Goal: Book appointment/travel/reservation

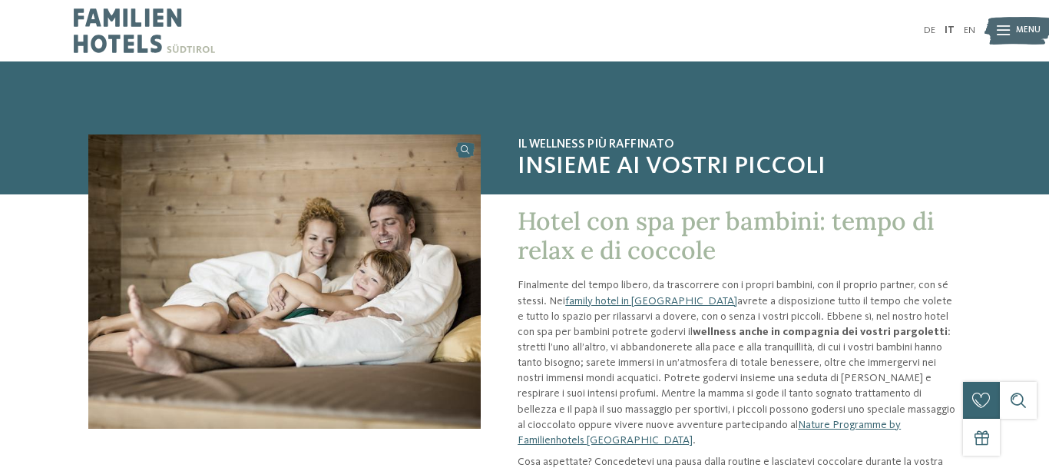
click at [1017, 34] on span "Menu" at bounding box center [1028, 31] width 25 height 12
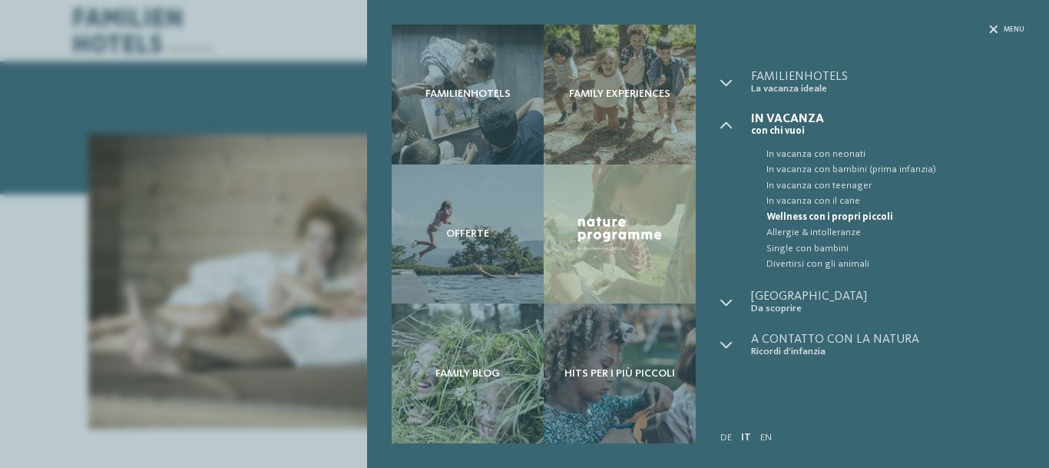
click at [872, 213] on span "Wellness con i propri piccoli" at bounding box center [895, 217] width 258 height 15
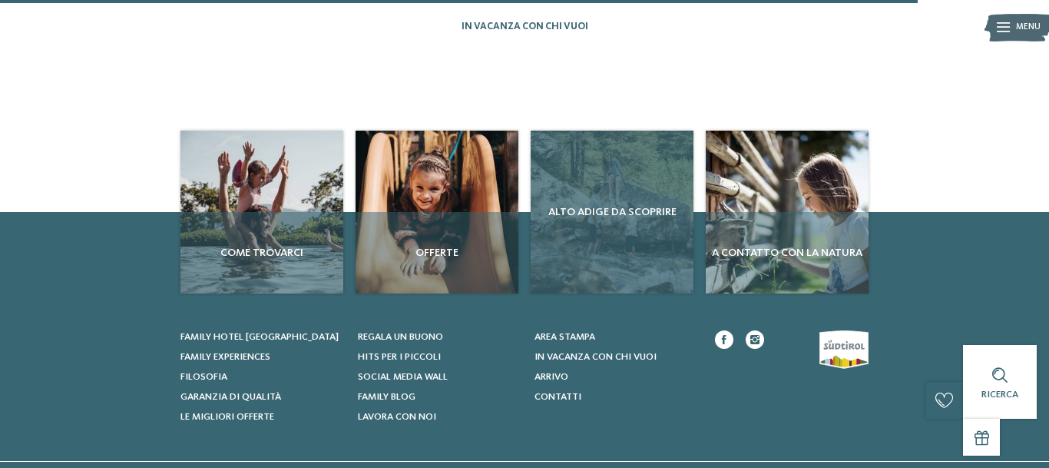
scroll to position [1253, 0]
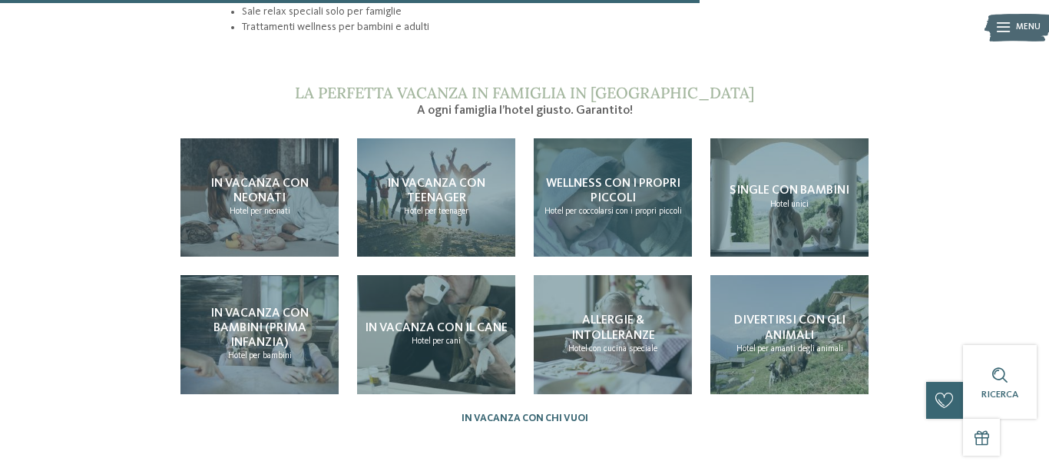
click at [637, 177] on h4 "Wellness con i propri piccoli" at bounding box center [613, 191] width 146 height 29
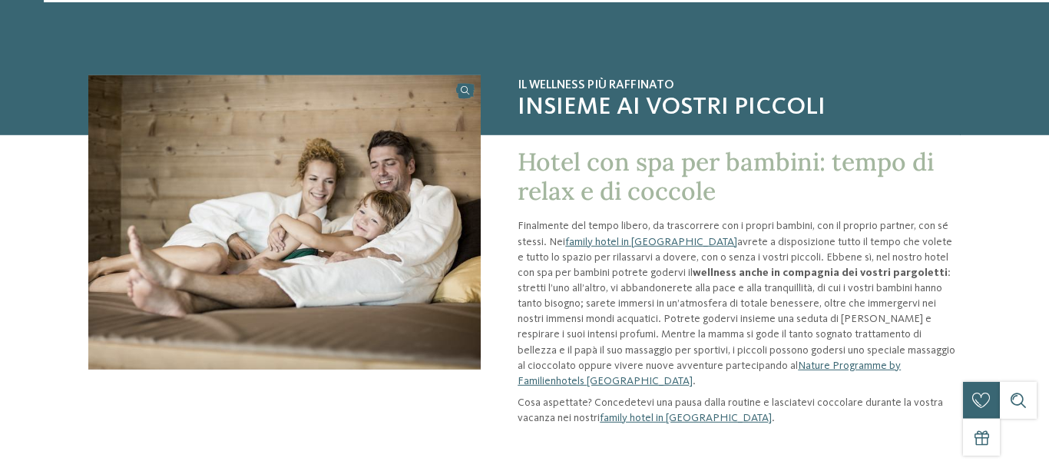
scroll to position [78, 0]
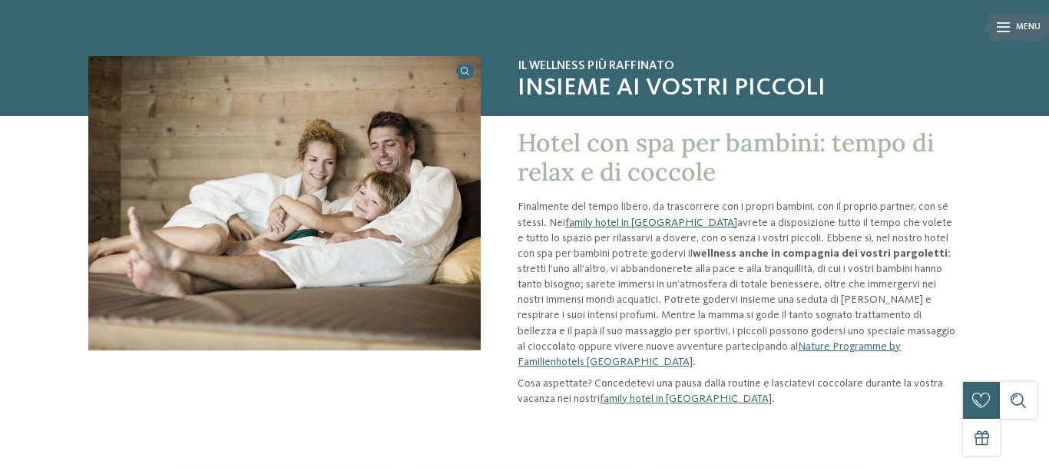
click at [624, 220] on link "family hotel in [GEOGRAPHIC_DATA]" at bounding box center [651, 222] width 172 height 11
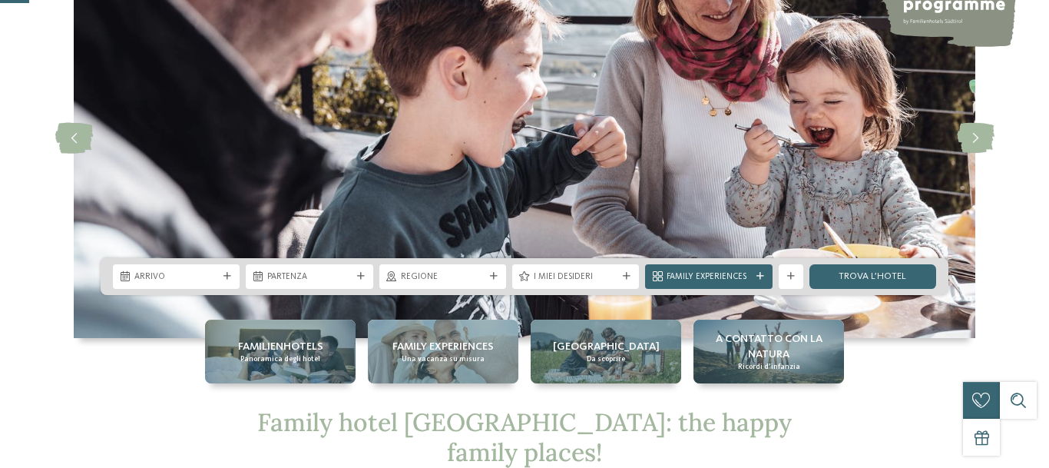
scroll to position [157, 0]
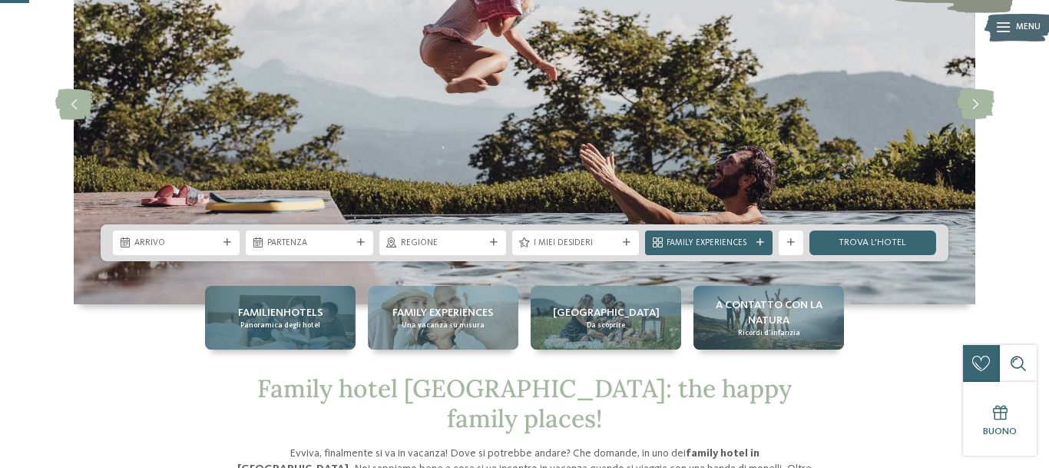
click at [296, 312] on span "Familienhotels" at bounding box center [280, 312] width 85 height 15
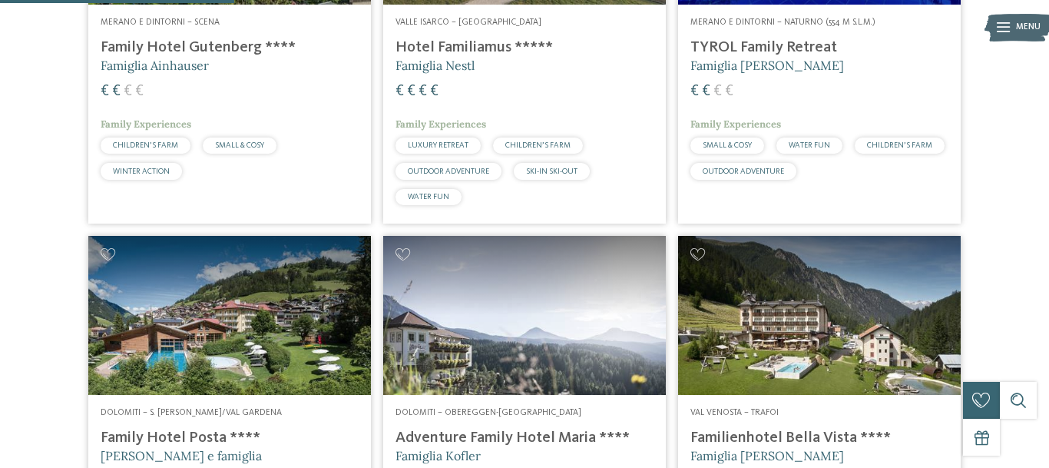
scroll to position [627, 0]
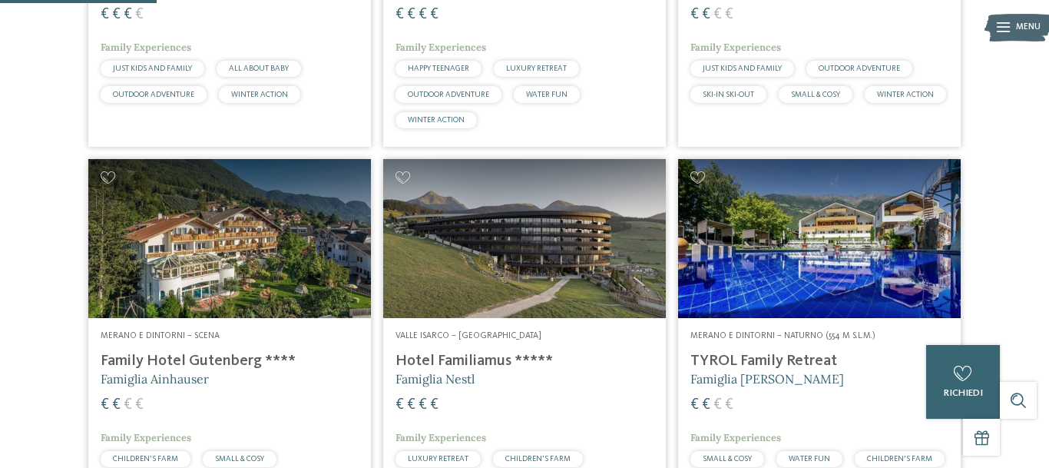
click at [239, 279] on img at bounding box center [229, 238] width 283 height 159
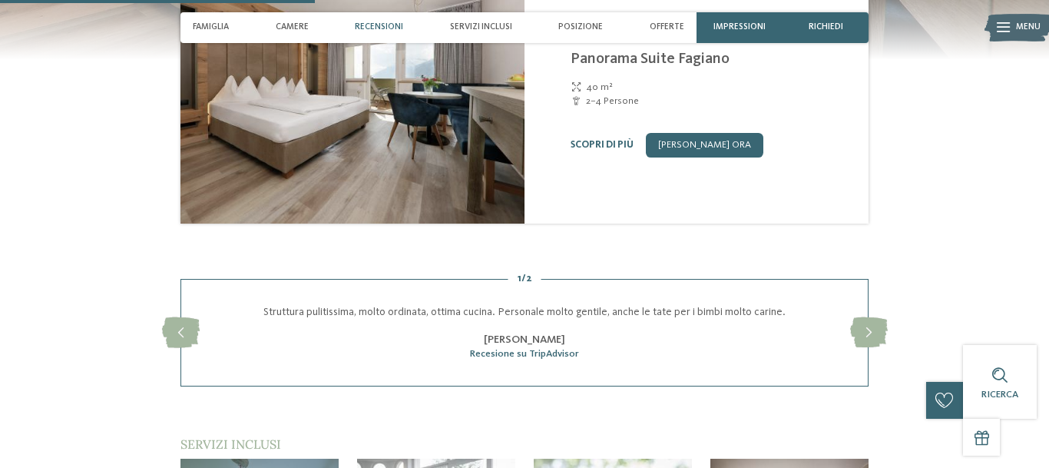
scroll to position [1488, 0]
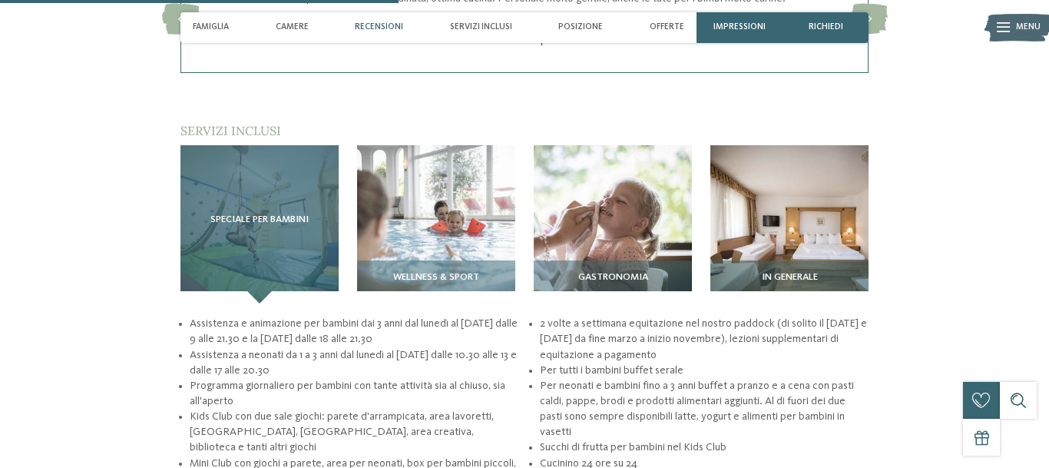
click at [253, 259] on div "Speciale per bambini" at bounding box center [259, 224] width 158 height 158
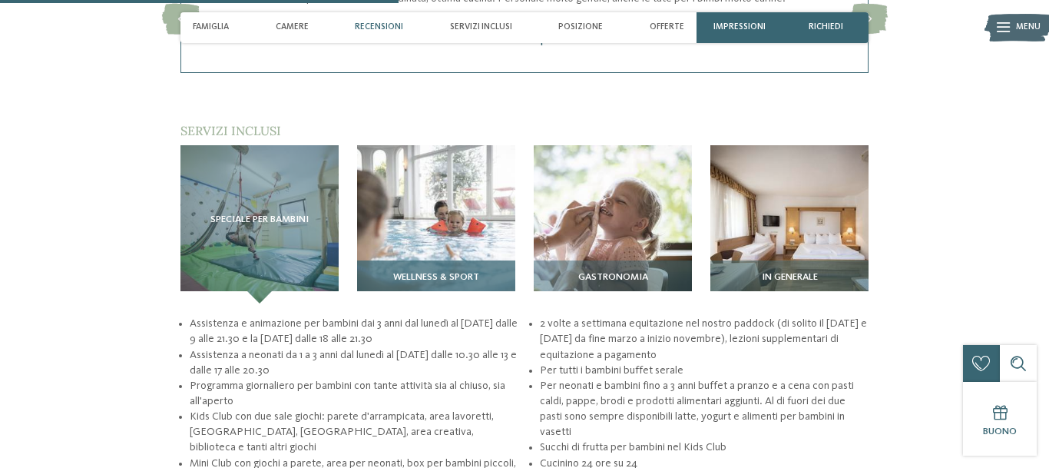
click at [441, 227] on img at bounding box center [436, 224] width 158 height 158
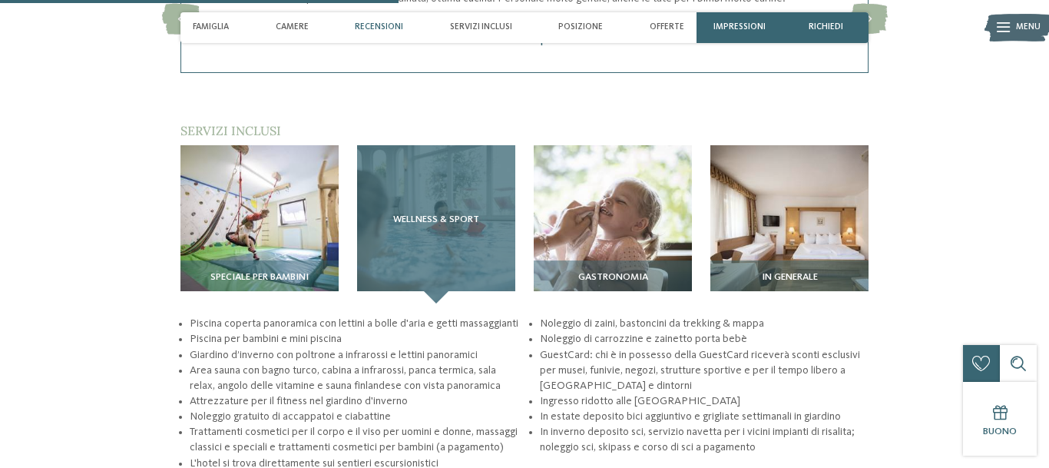
scroll to position [1566, 0]
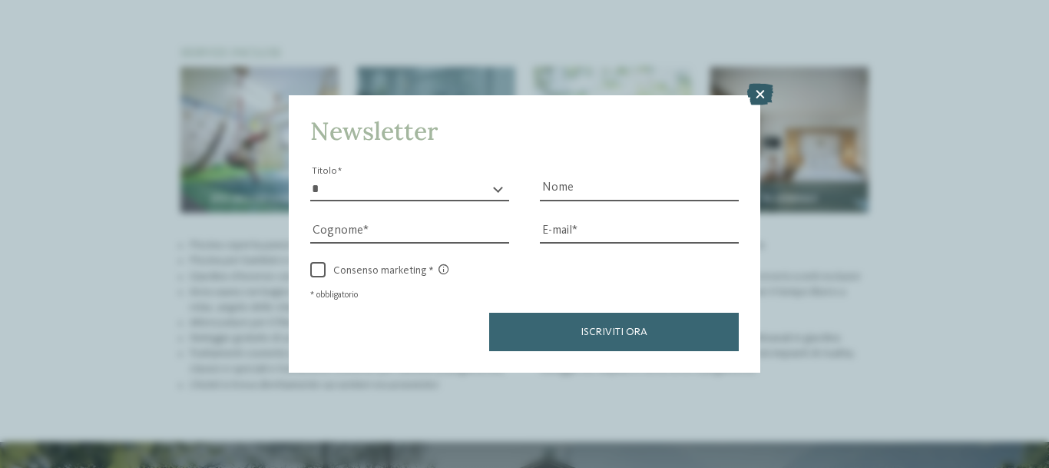
click at [761, 99] on icon at bounding box center [760, 94] width 26 height 21
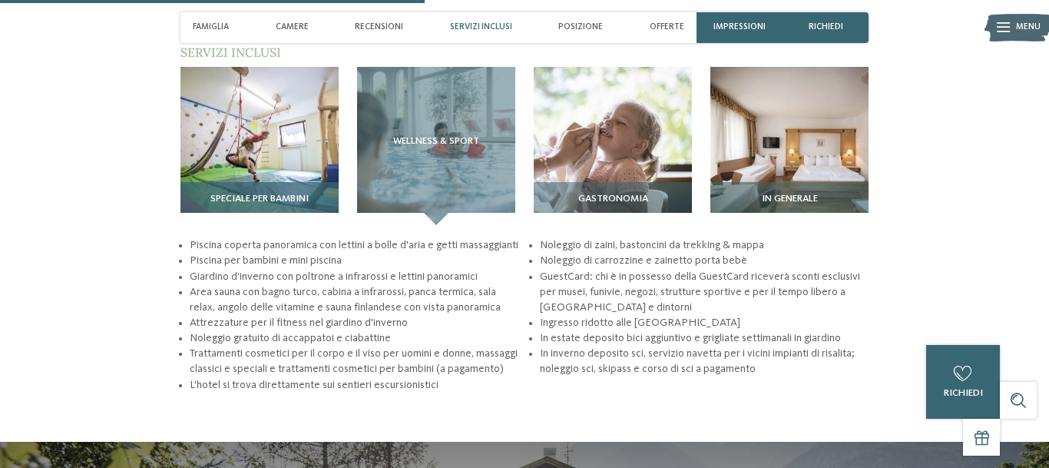
click at [303, 173] on img at bounding box center [259, 146] width 158 height 158
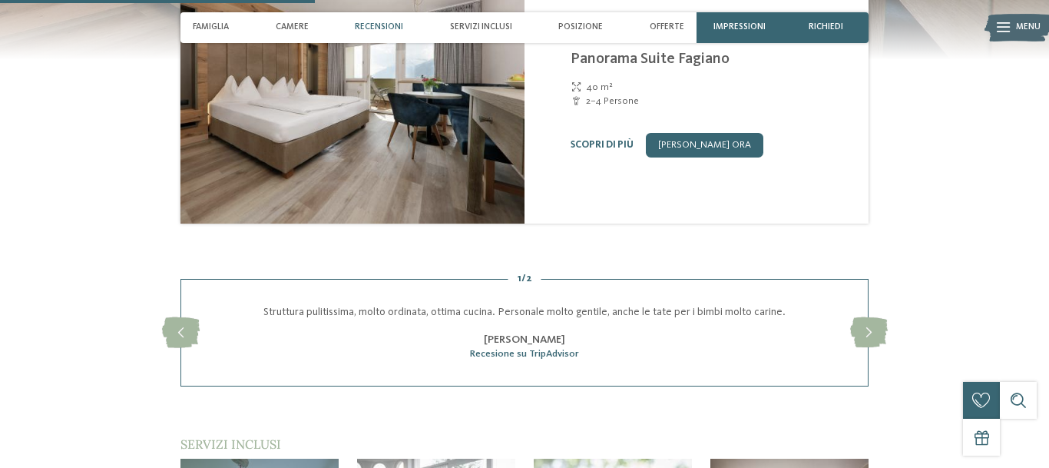
scroll to position [1488, 0]
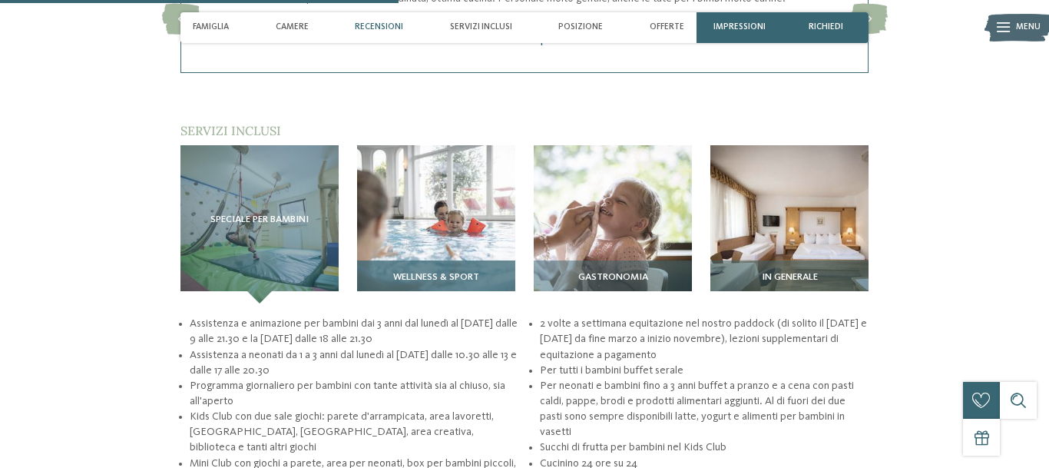
click at [415, 223] on img at bounding box center [436, 224] width 158 height 158
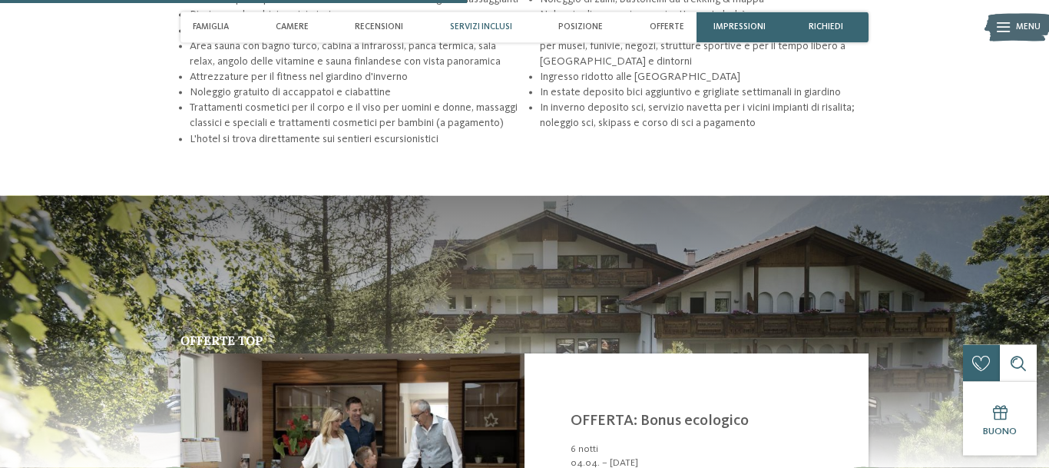
scroll to position [1723, 0]
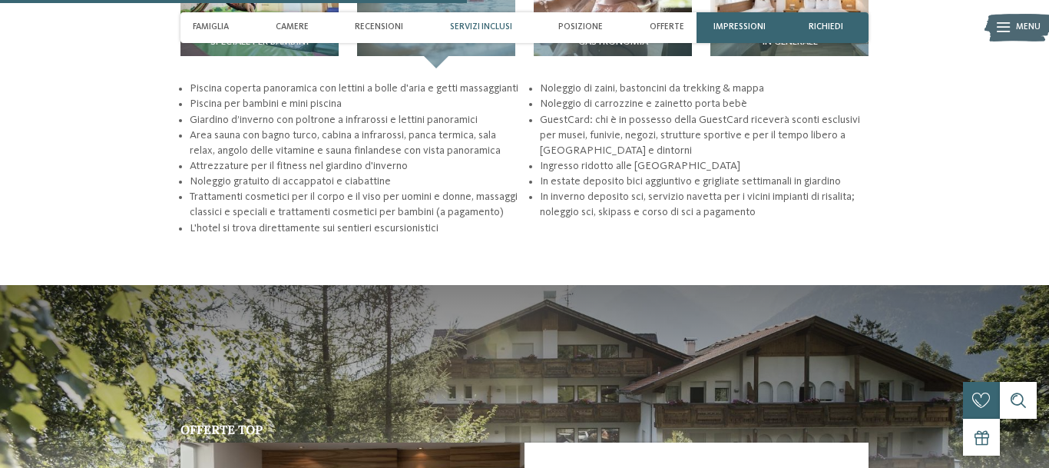
click at [481, 28] on span "Servizi inclusi" at bounding box center [481, 27] width 62 height 10
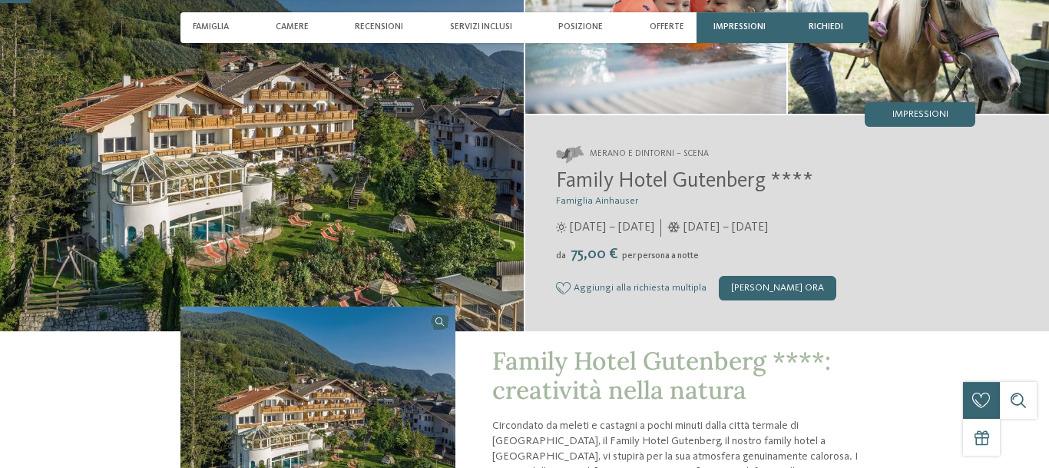
scroll to position [157, 0]
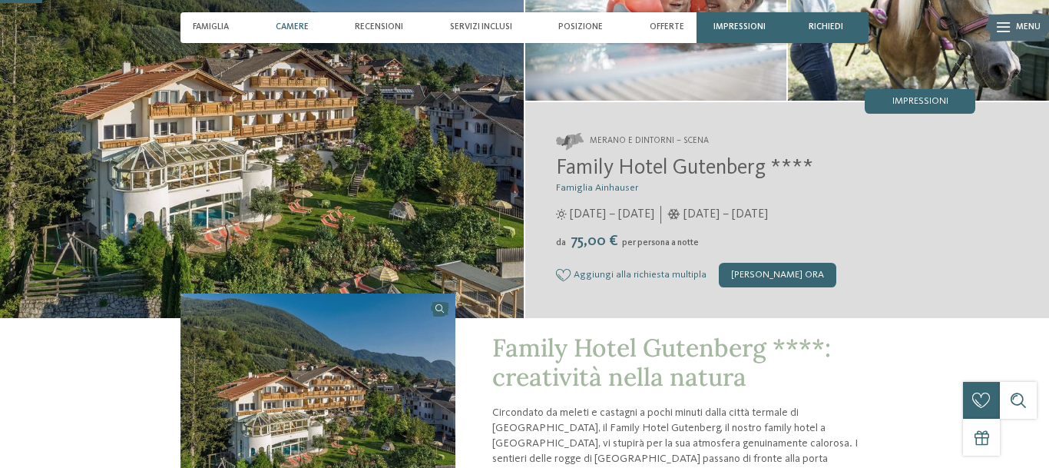
click at [293, 28] on span "Camere" at bounding box center [292, 27] width 33 height 10
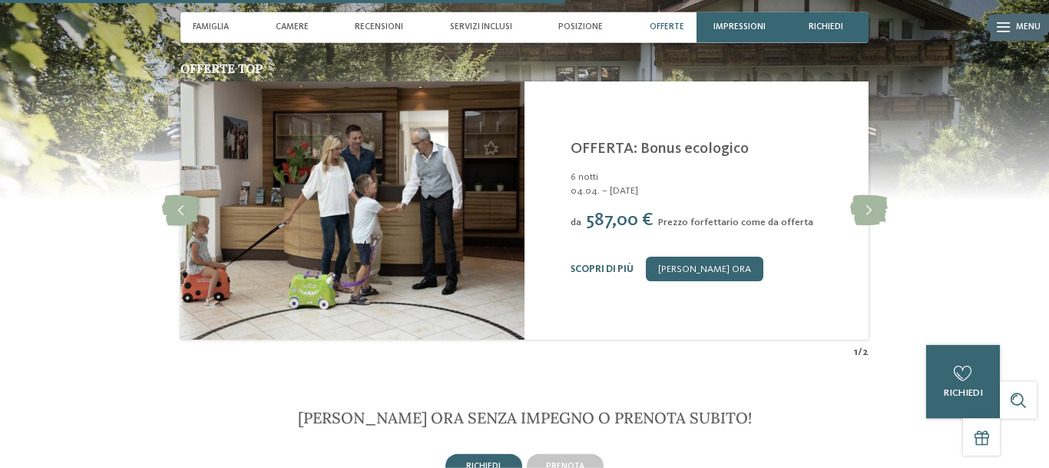
scroll to position [2083, 0]
